Goal: Check status: Check status

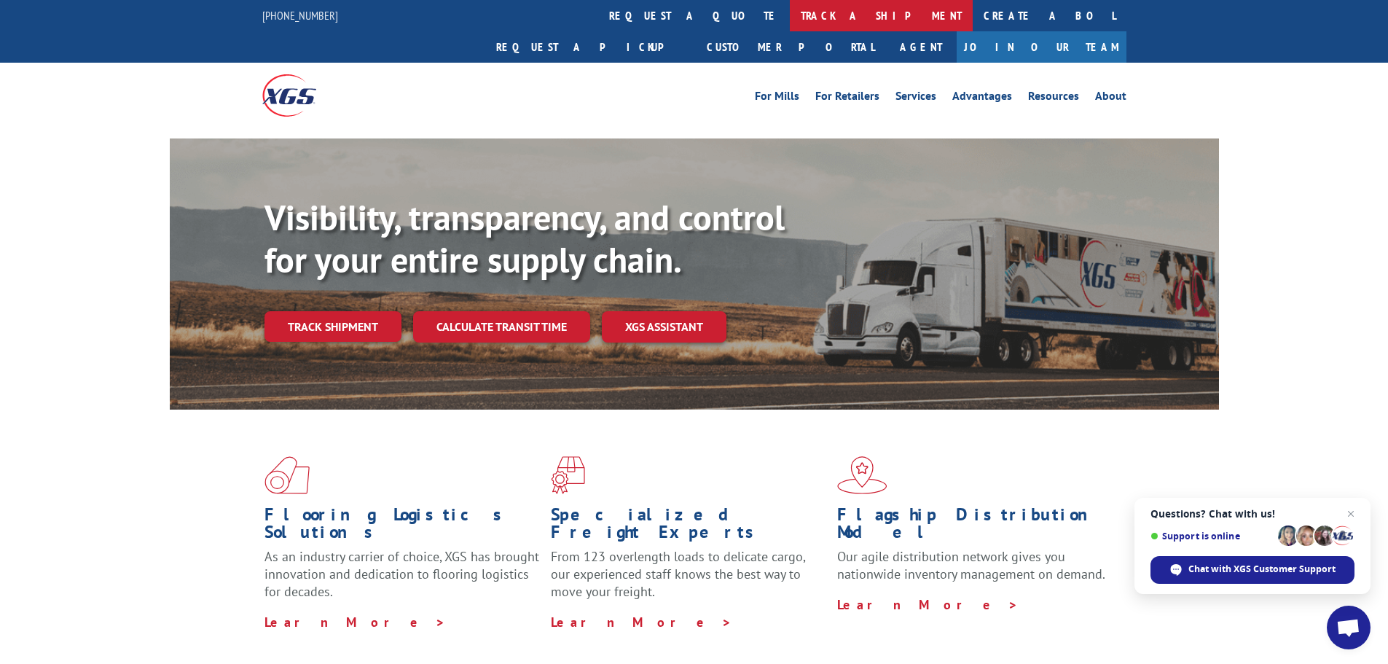
click at [790, 19] on link "track a shipment" at bounding box center [881, 15] width 183 height 31
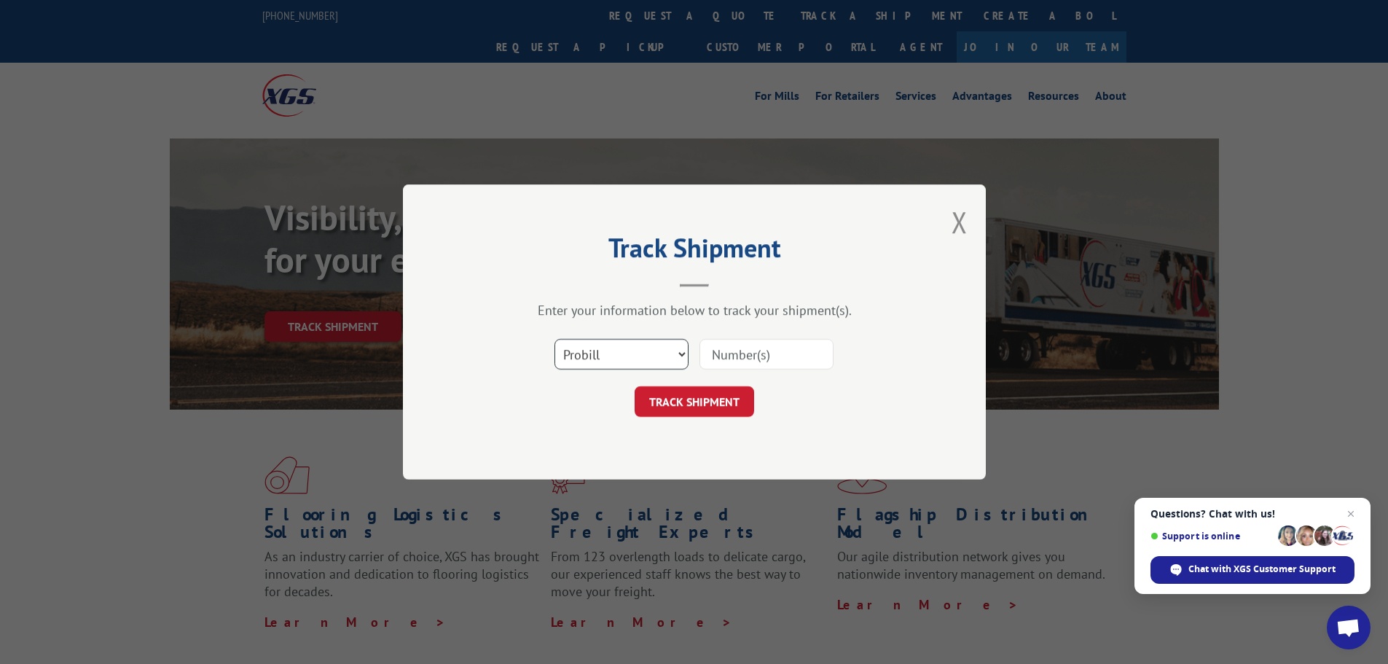
drag, startPoint x: 619, startPoint y: 350, endPoint x: 573, endPoint y: 351, distance: 45.9
click at [573, 351] on select "Select category... Probill BOL PO" at bounding box center [621, 354] width 134 height 31
select select "bol"
click at [554, 339] on select "Select category... Probill BOL PO" at bounding box center [621, 354] width 134 height 31
click at [744, 355] on input at bounding box center [766, 354] width 134 height 31
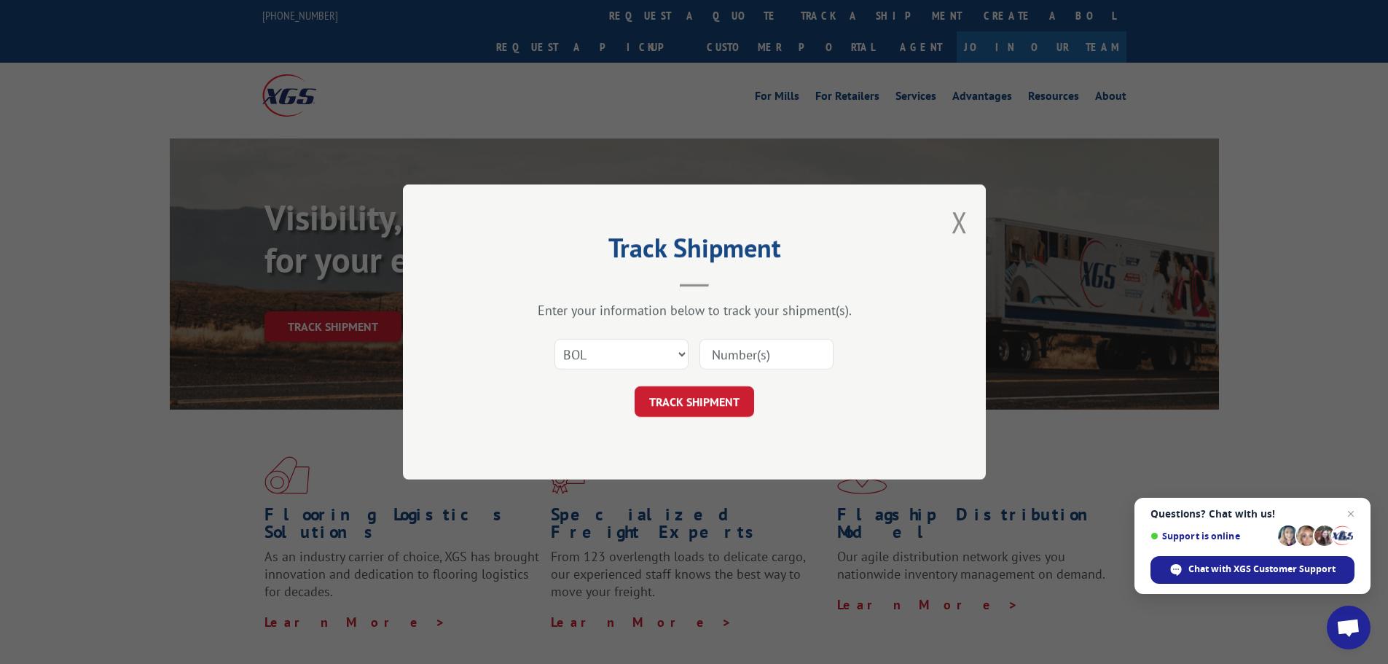
paste input "XG 17552554"
type input "XG 17552554"
click at [714, 398] on button "TRACK SHIPMENT" at bounding box center [693, 401] width 119 height 31
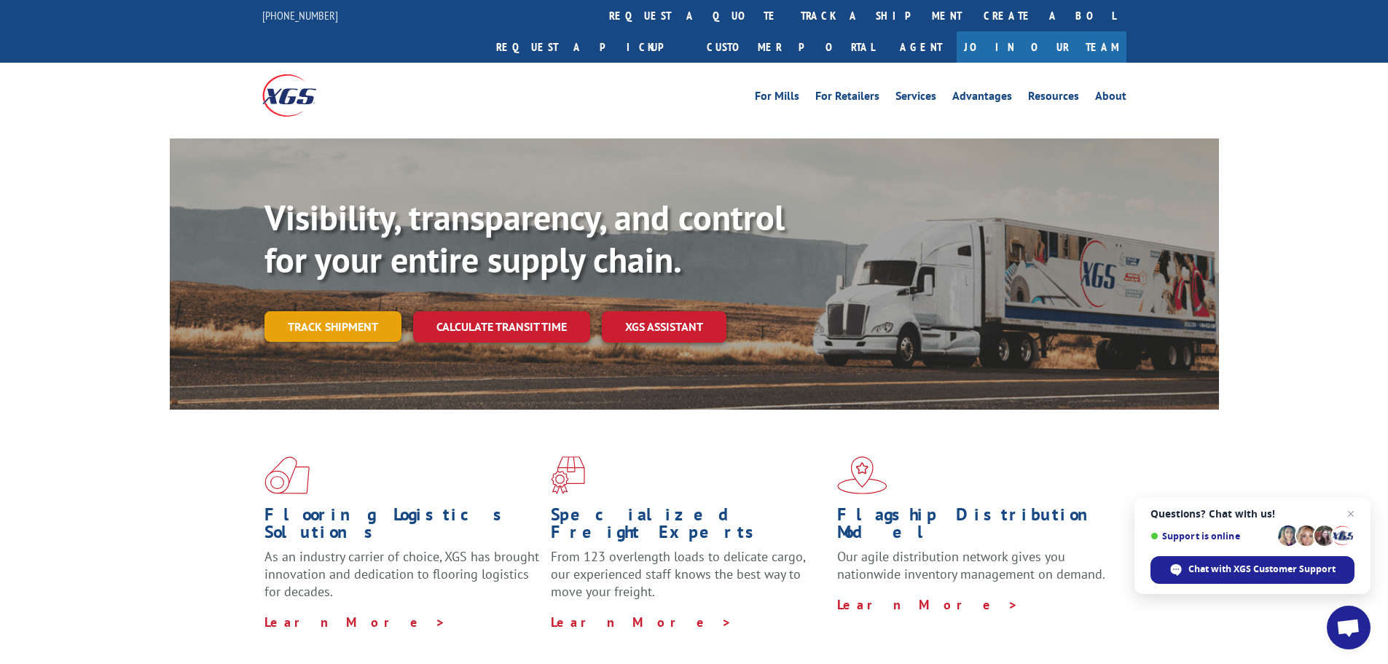
click at [329, 311] on link "Track shipment" at bounding box center [332, 326] width 137 height 31
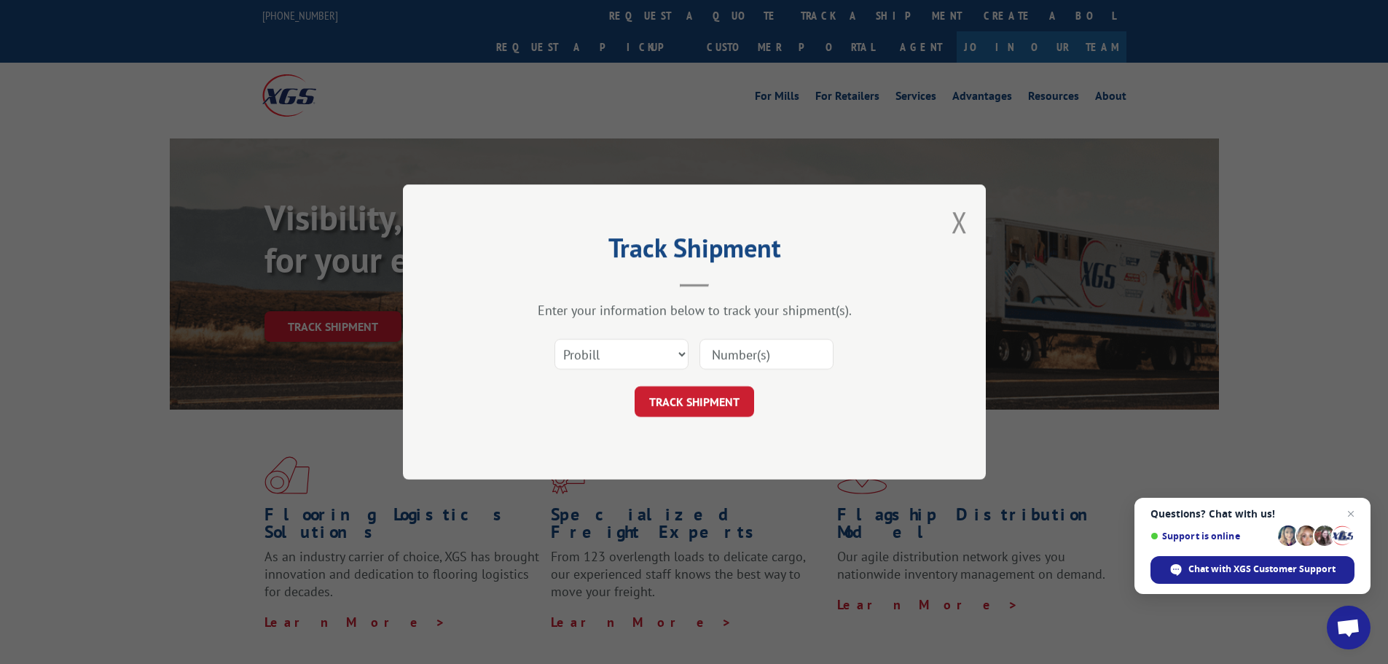
click at [717, 353] on input at bounding box center [766, 354] width 134 height 31
click at [731, 358] on input "XG 17552554" at bounding box center [766, 354] width 134 height 31
type input "17552554"
click at [691, 400] on button "TRACK SHIPMENT" at bounding box center [693, 401] width 119 height 31
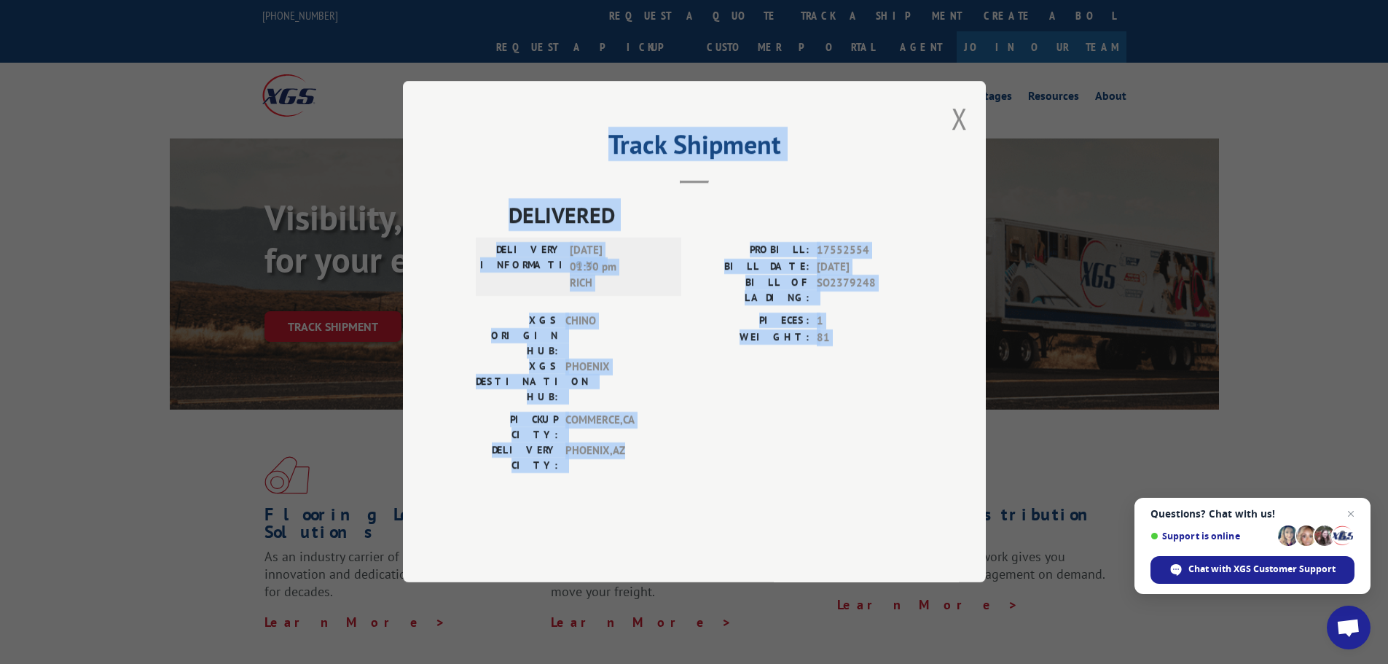
drag, startPoint x: 559, startPoint y: 159, endPoint x: 843, endPoint y: 424, distance: 388.6
click at [843, 424] on div "Track Shipment DELIVERED DELIVERY INFORMATION: [DATE] 01:30 pm RICH PROBILL: 17…" at bounding box center [694, 331] width 583 height 501
copy div "Track Shipment DELIVERED DELIVERY INFORMATION: [DATE] 01:30 pm RICH PROBILL: 17…"
